Goal: Find specific page/section: Find specific page/section

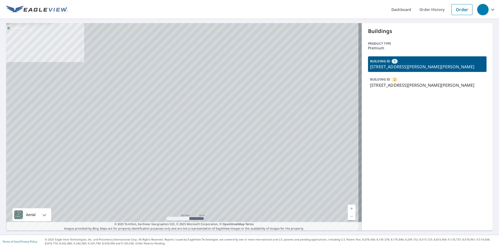
drag, startPoint x: 235, startPoint y: 58, endPoint x: 305, endPoint y: 62, distance: 70.8
click at [285, 60] on div "2 [STREET_ADDRESS][PERSON_NAME][PERSON_NAME] 1 [STREET_ADDRESS][PERSON_NAME][PE…" at bounding box center [183, 127] width 355 height 208
click at [396, 85] on p "[STREET_ADDRESS][PERSON_NAME][PERSON_NAME]" at bounding box center [427, 85] width 114 height 6
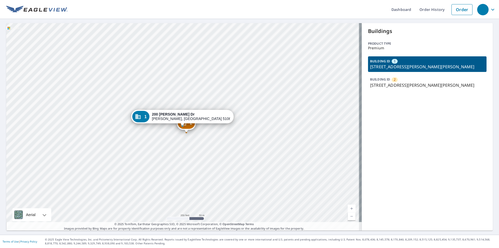
click at [200, 152] on div "2 [STREET_ADDRESS][PERSON_NAME][PERSON_NAME] 1 [STREET_ADDRESS][PERSON_NAME][PE…" at bounding box center [183, 127] width 355 height 208
click at [198, 153] on div "2 [STREET_ADDRESS][PERSON_NAME][PERSON_NAME] 1 [STREET_ADDRESS][PERSON_NAME][PE…" at bounding box center [183, 127] width 355 height 208
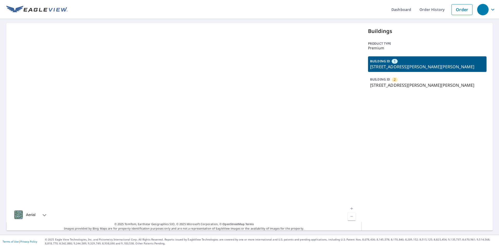
click at [414, 82] on div "BUILDING ID 2 200 Shannon Dr, Whiting, IA, 51063" at bounding box center [427, 83] width 118 height 16
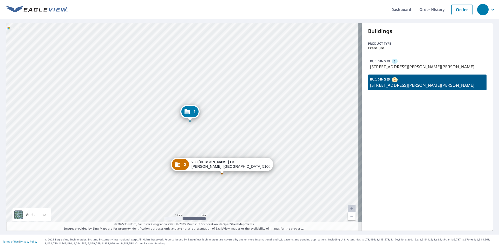
click at [255, 141] on div "1 200 Shannon Dr Whiting, IA 51063 2 200 Shannon Dr Whiting, IA 51063" at bounding box center [183, 127] width 355 height 208
